Goal: Task Accomplishment & Management: Use online tool/utility

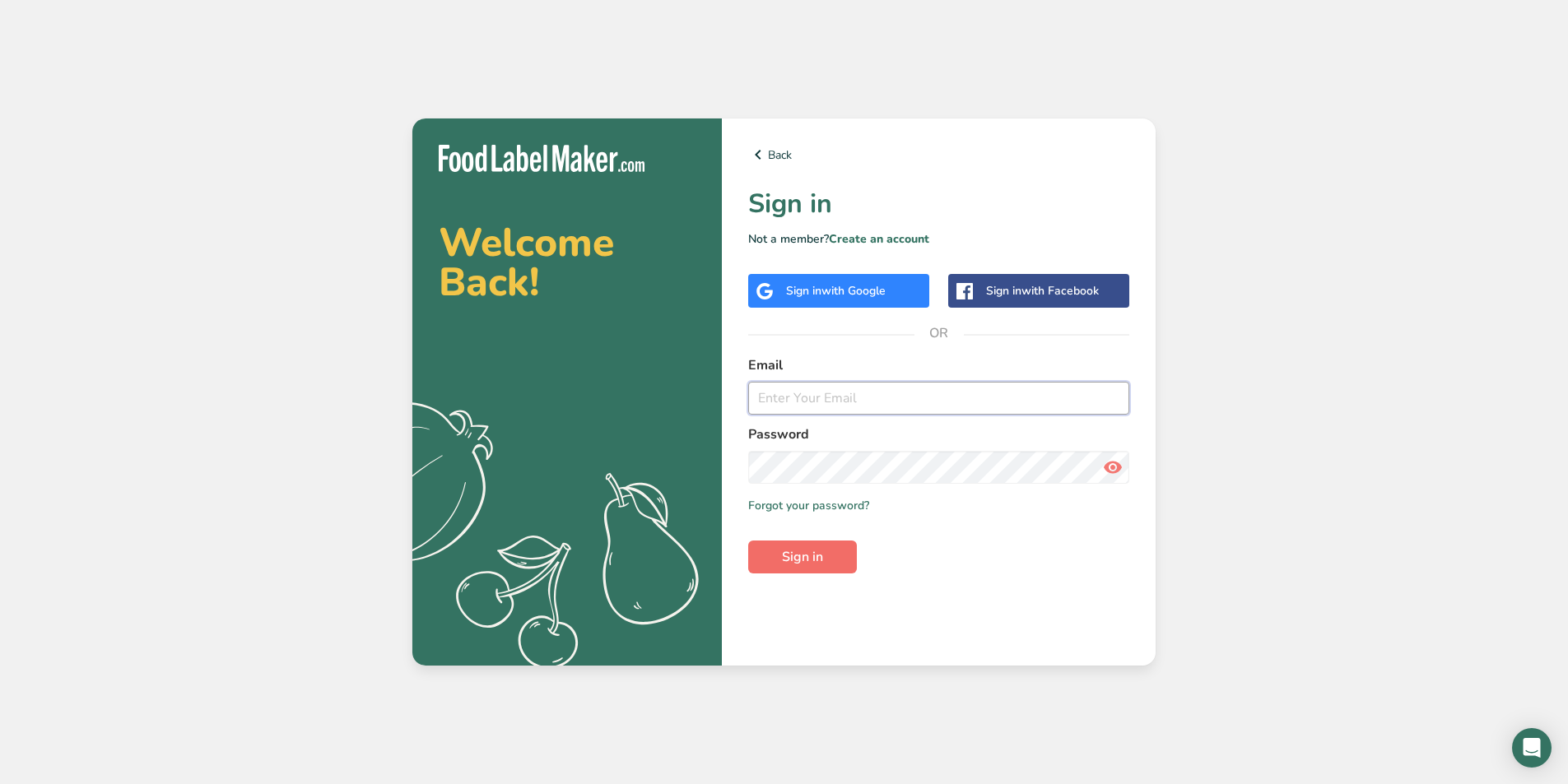
type input "[EMAIL_ADDRESS][DOMAIN_NAME]"
click at [812, 561] on span "Sign in" at bounding box center [802, 556] width 42 height 19
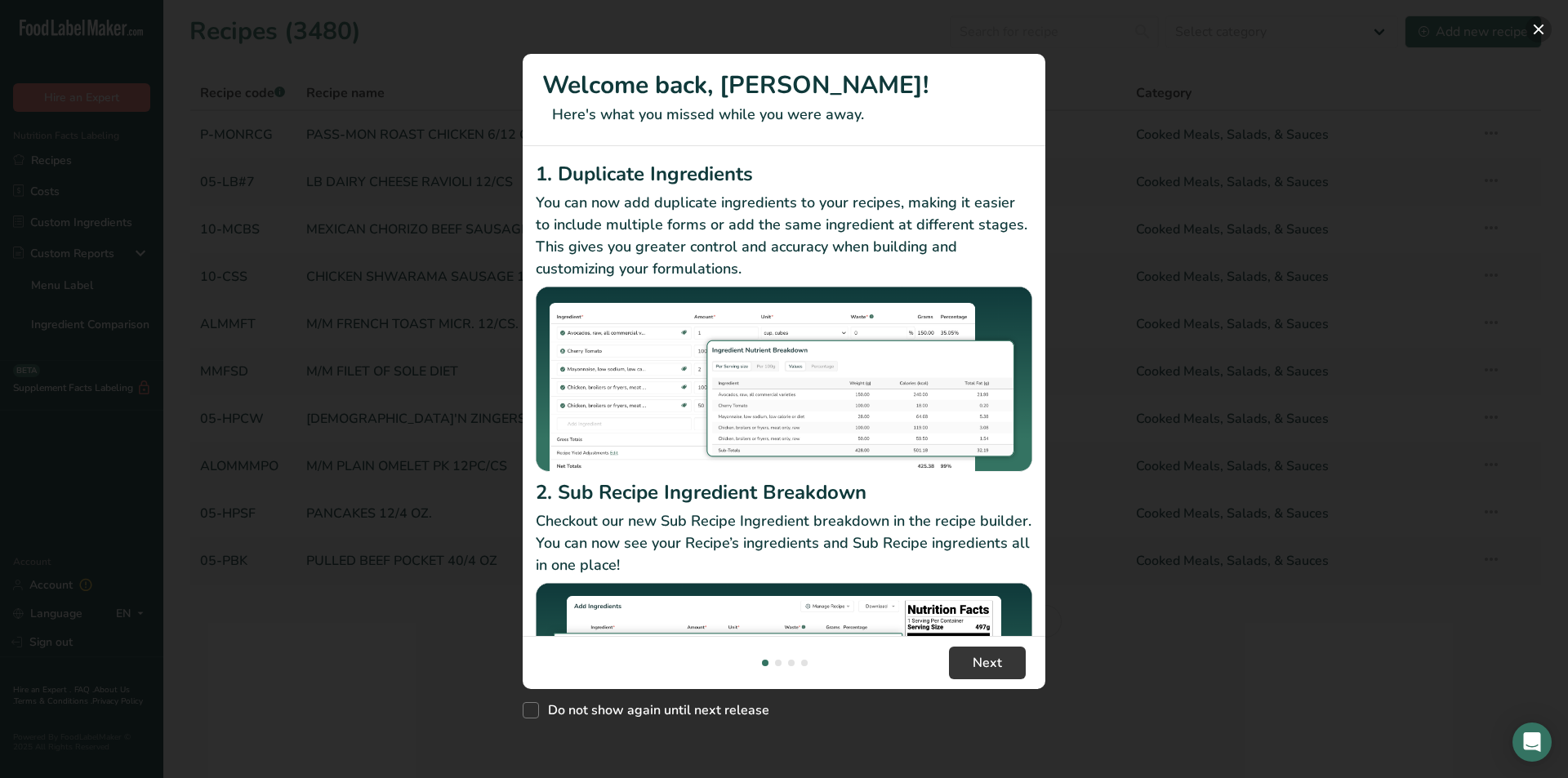
click at [1535, 24] on button "New Features" at bounding box center [1539, 29] width 27 height 27
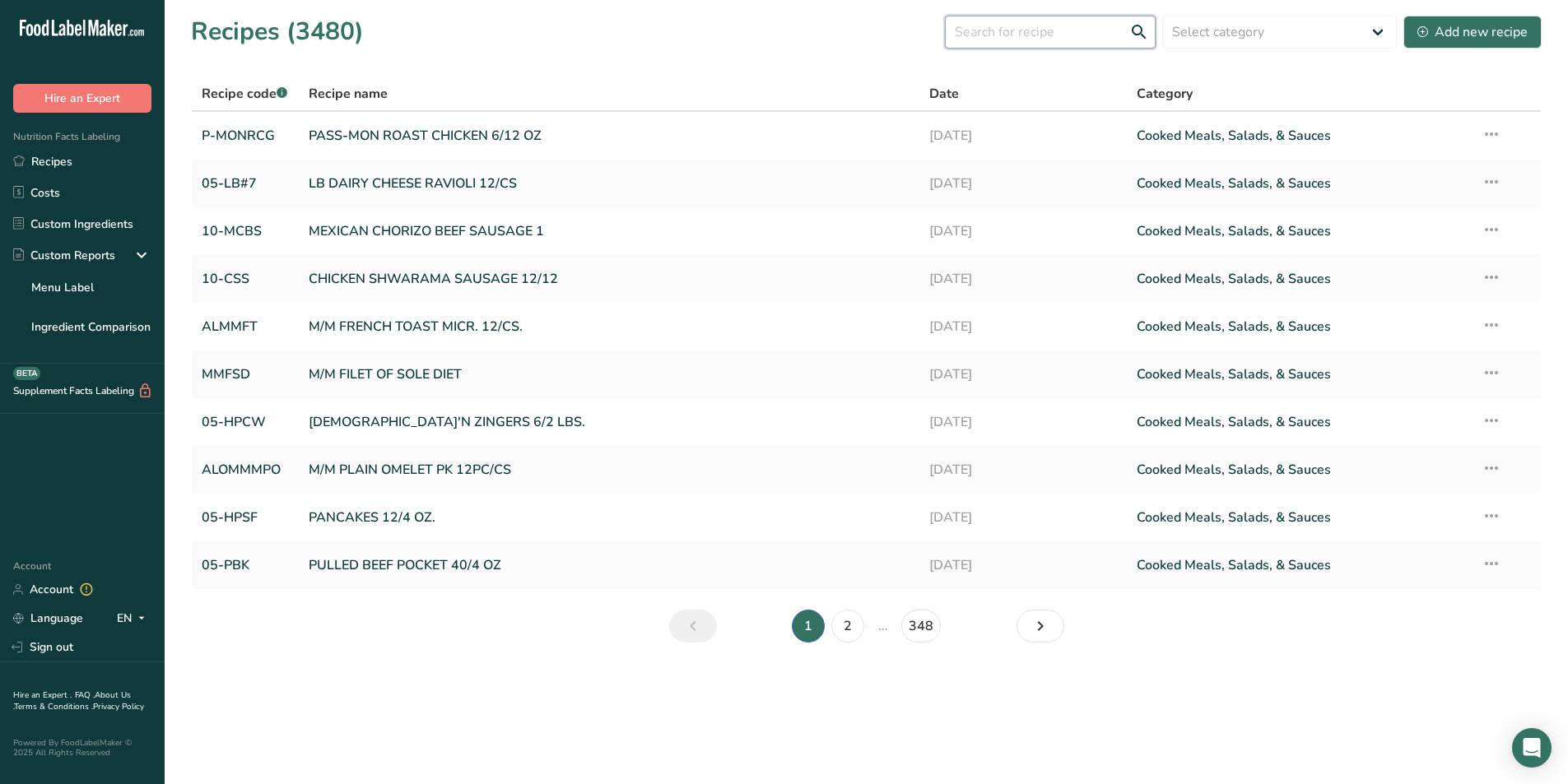
click at [1063, 35] on input "text" at bounding box center [1050, 32] width 210 height 33
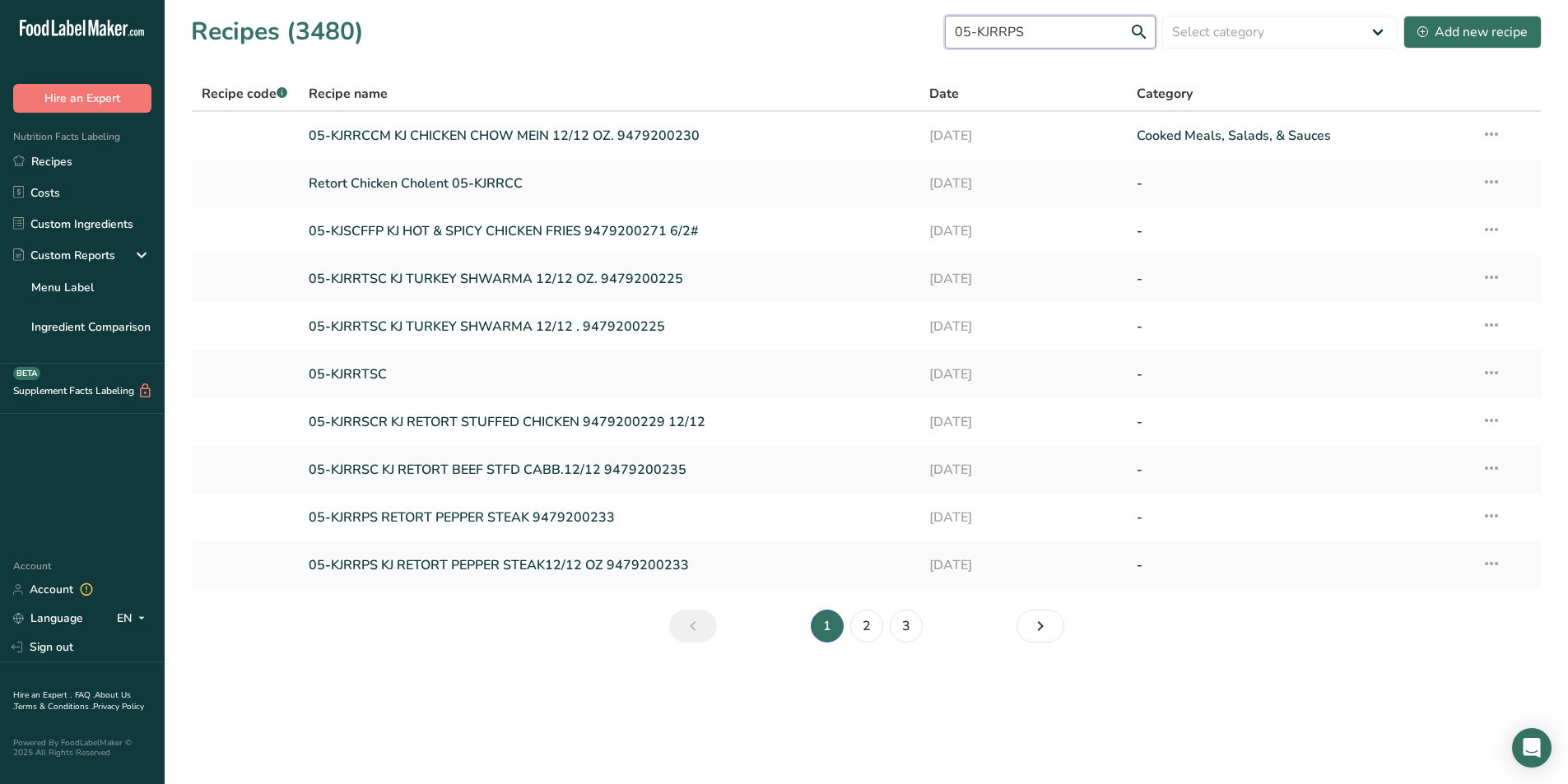
type input "05-KJRRPS"
click at [482, 557] on link "05-KJRRPS KJ RETORT PEPPER STEAK12/12 OZ 9479200233" at bounding box center [610, 564] width 601 height 34
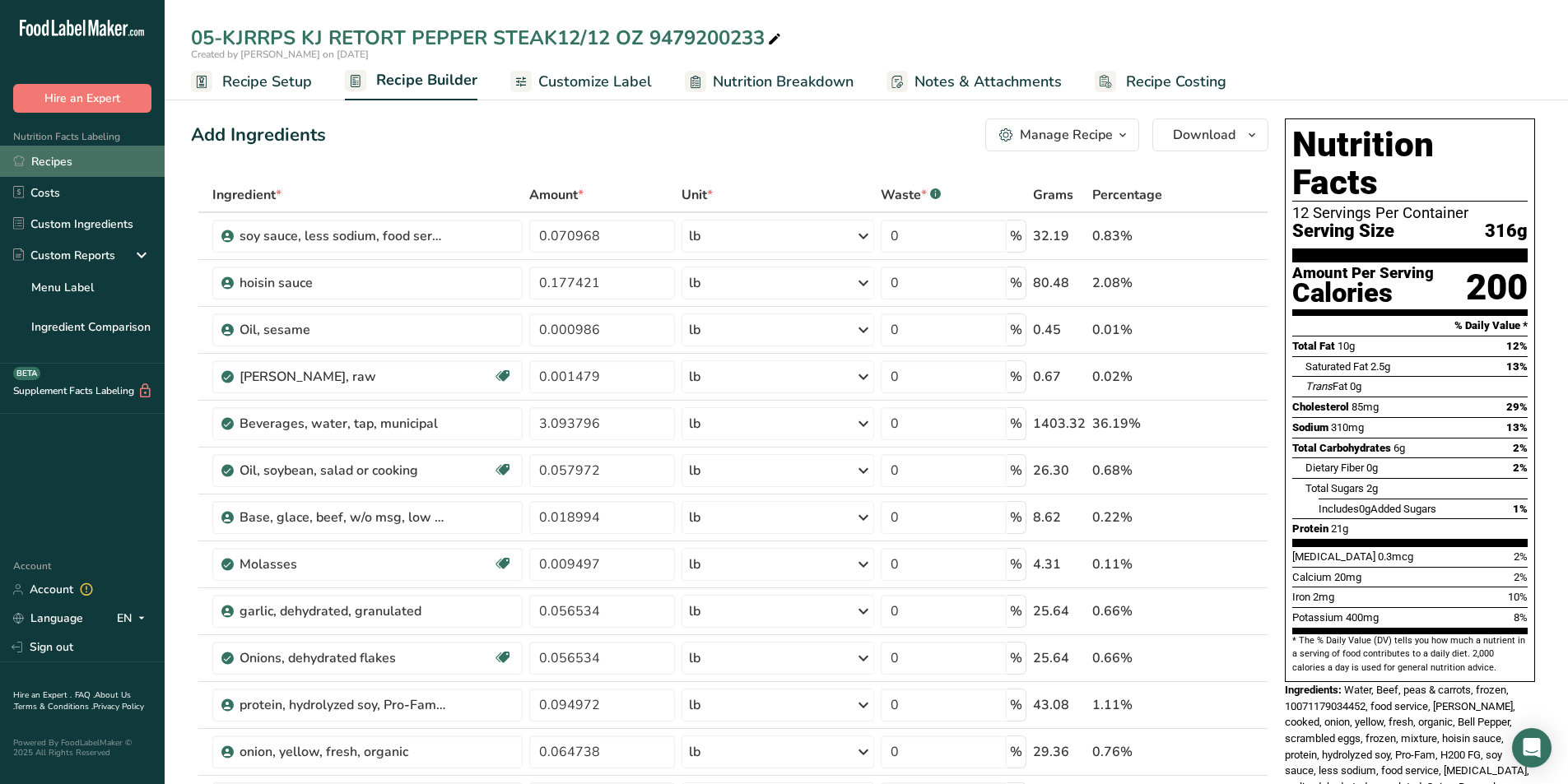
click at [41, 160] on link "Recipes" at bounding box center [82, 161] width 164 height 31
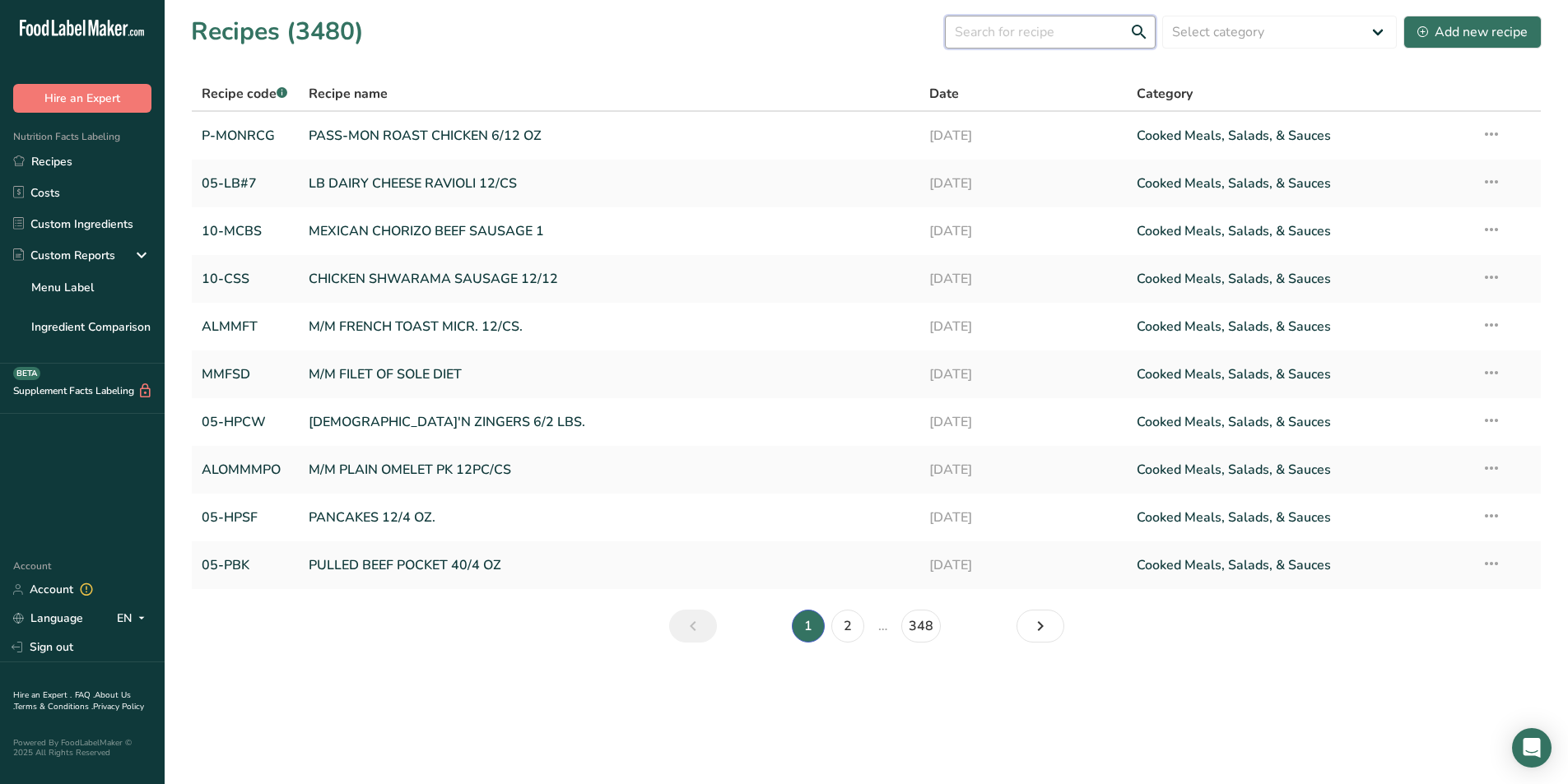
click at [994, 33] on input "text" at bounding box center [1050, 32] width 210 height 33
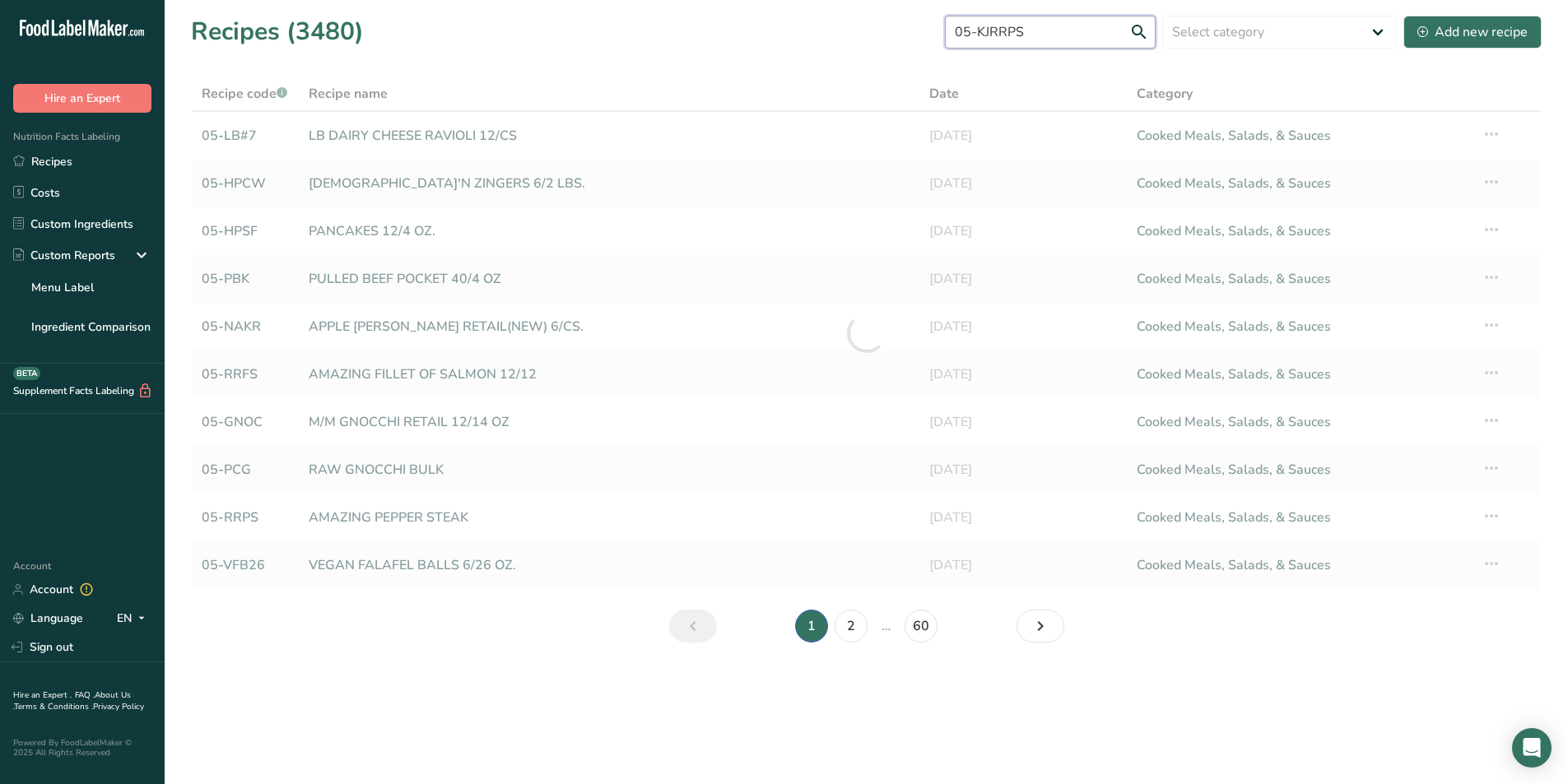
type input "05-KJRRPS"
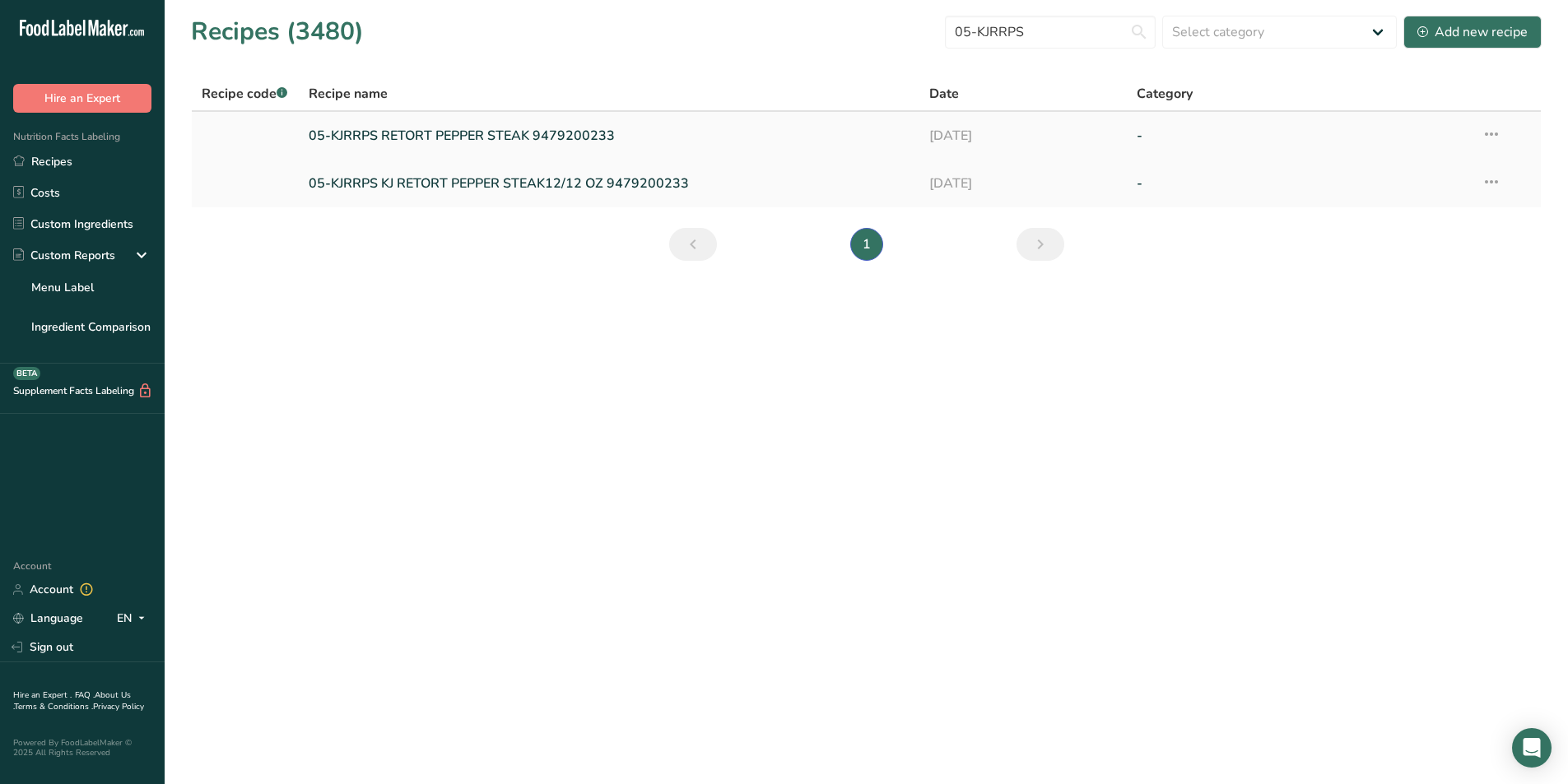
click at [481, 131] on link "05-KJRRPS RETORT PEPPER STEAK 9479200233" at bounding box center [610, 135] width 601 height 34
